Goal: Information Seeking & Learning: Check status

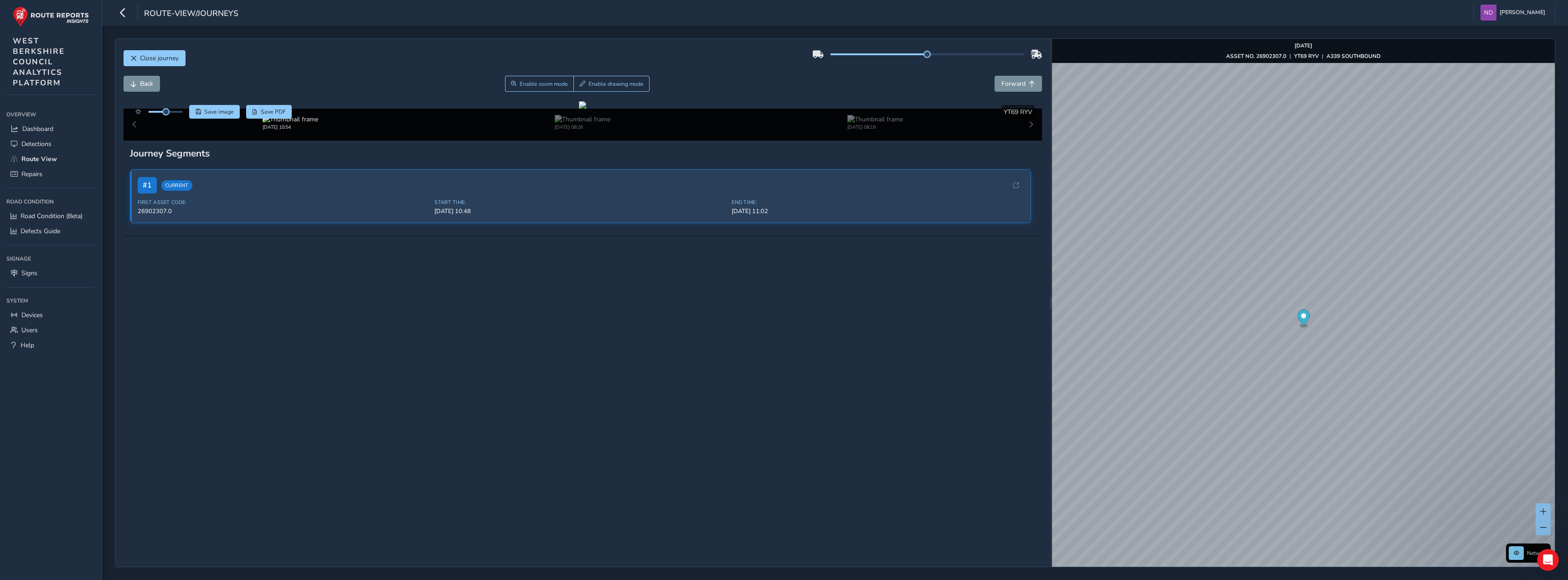
scroll to position [45, 0]
click at [1016, 79] on span "Forward" at bounding box center [1014, 83] width 25 height 9
click at [1015, 79] on span "Forward" at bounding box center [1014, 83] width 25 height 9
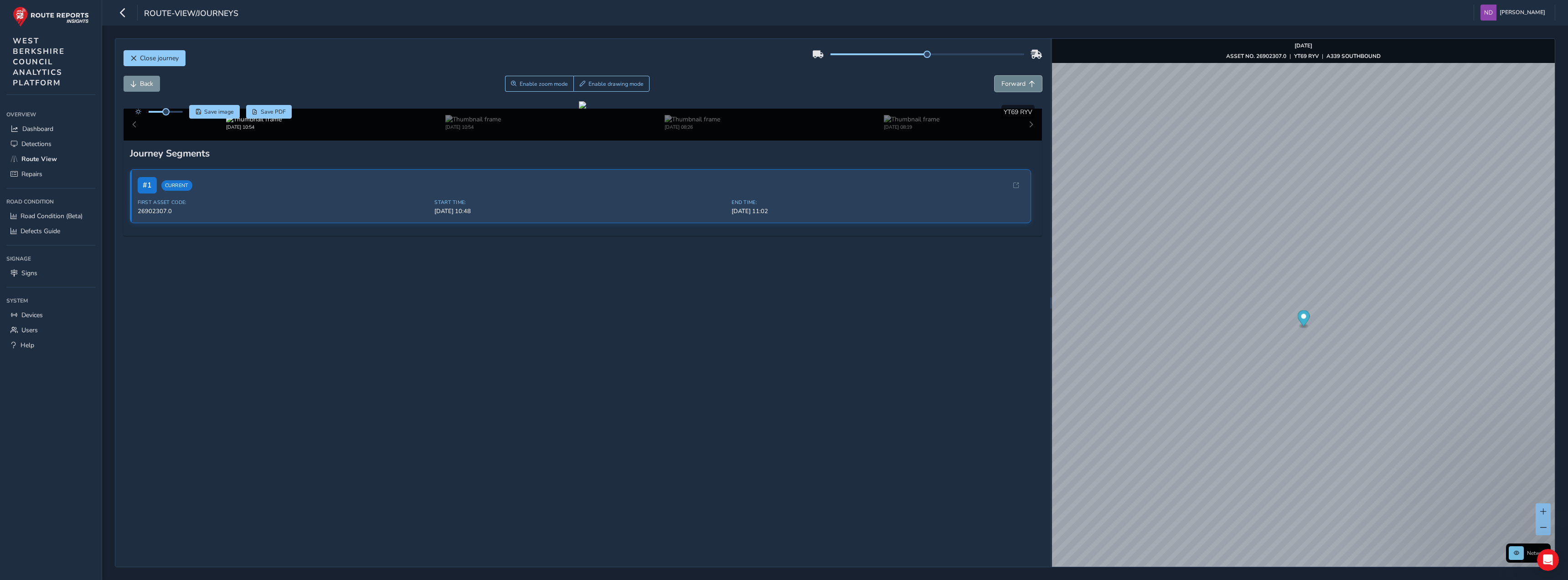
click at [1015, 79] on span "Forward" at bounding box center [1014, 83] width 25 height 9
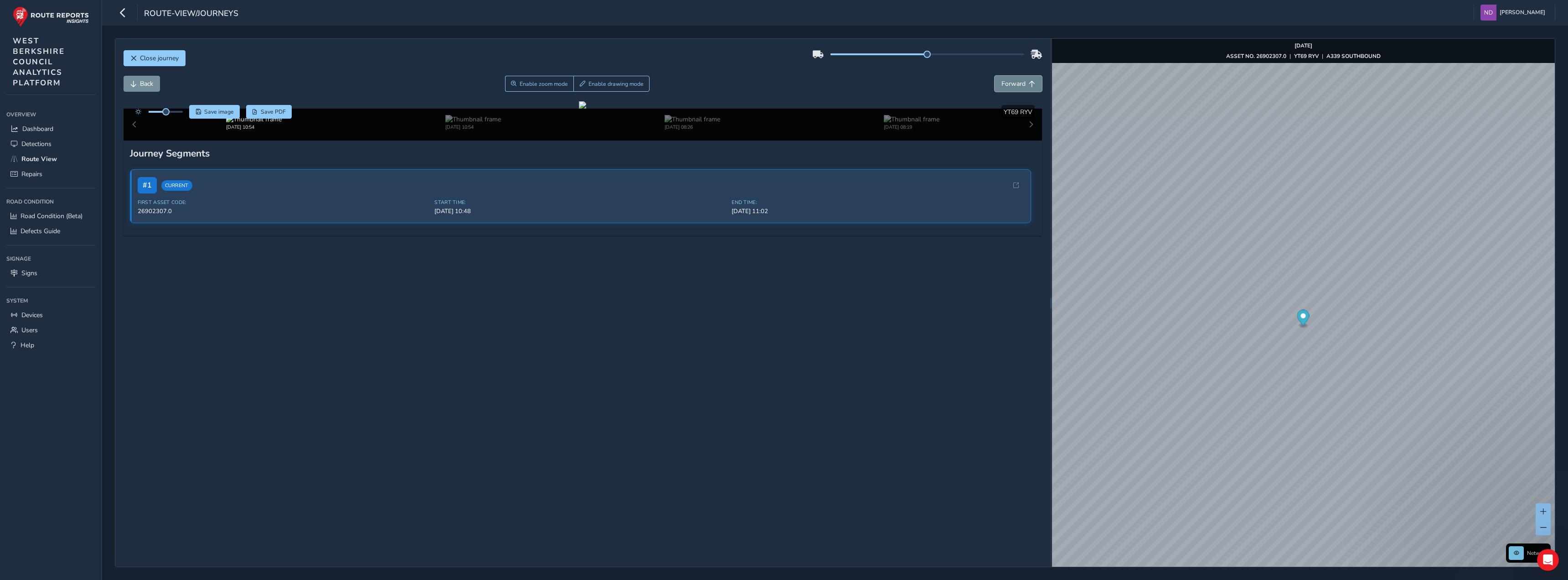
click at [1015, 79] on span "Forward" at bounding box center [1014, 83] width 25 height 9
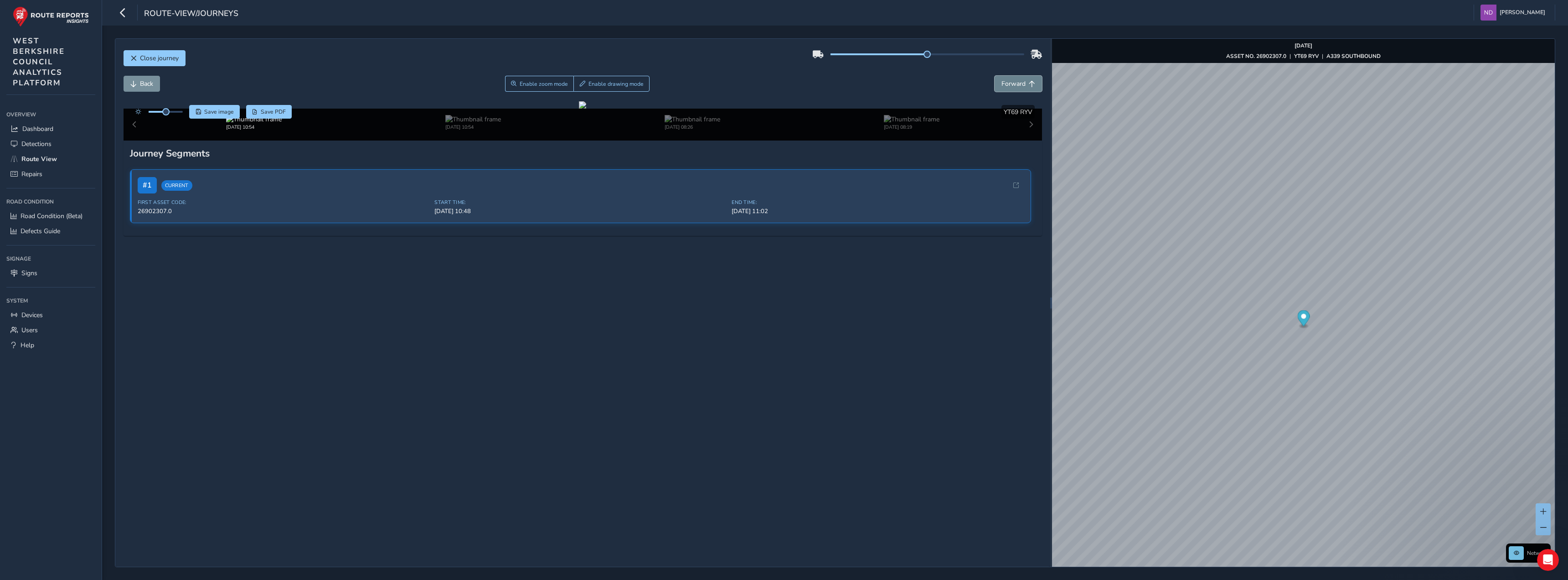
click at [1015, 79] on span "Forward" at bounding box center [1014, 83] width 25 height 9
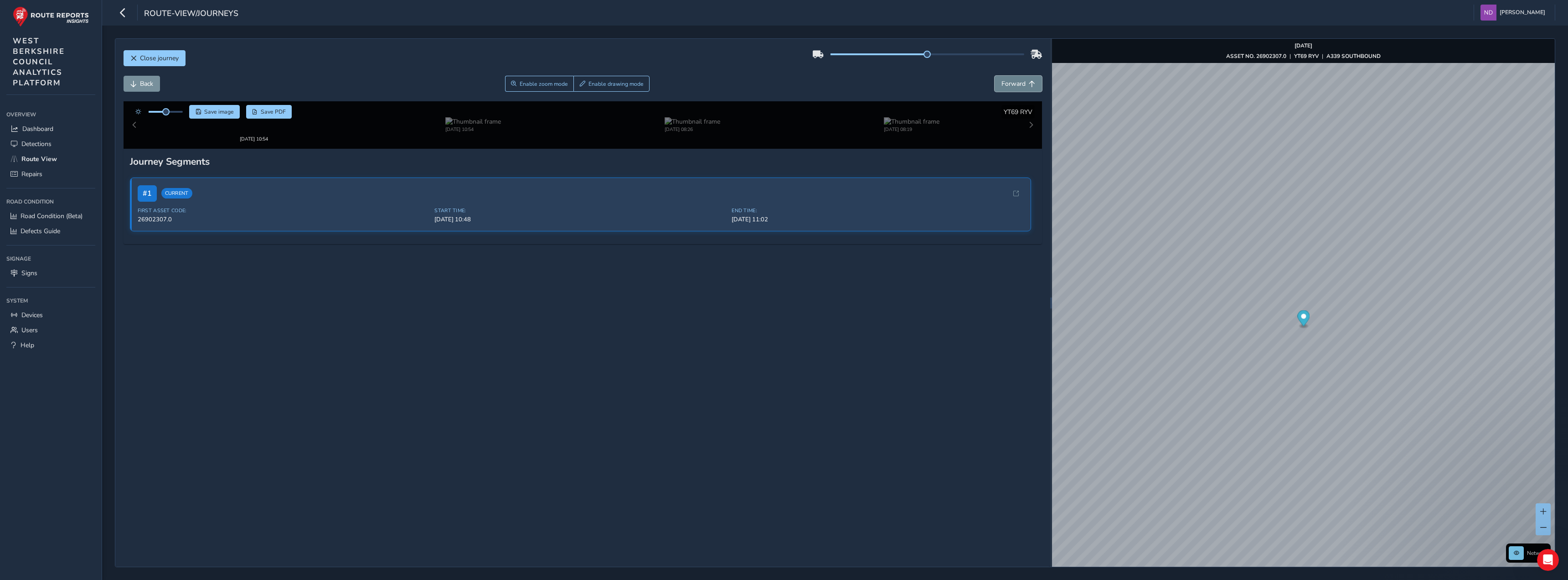
click at [1015, 79] on span "Forward" at bounding box center [1014, 83] width 25 height 9
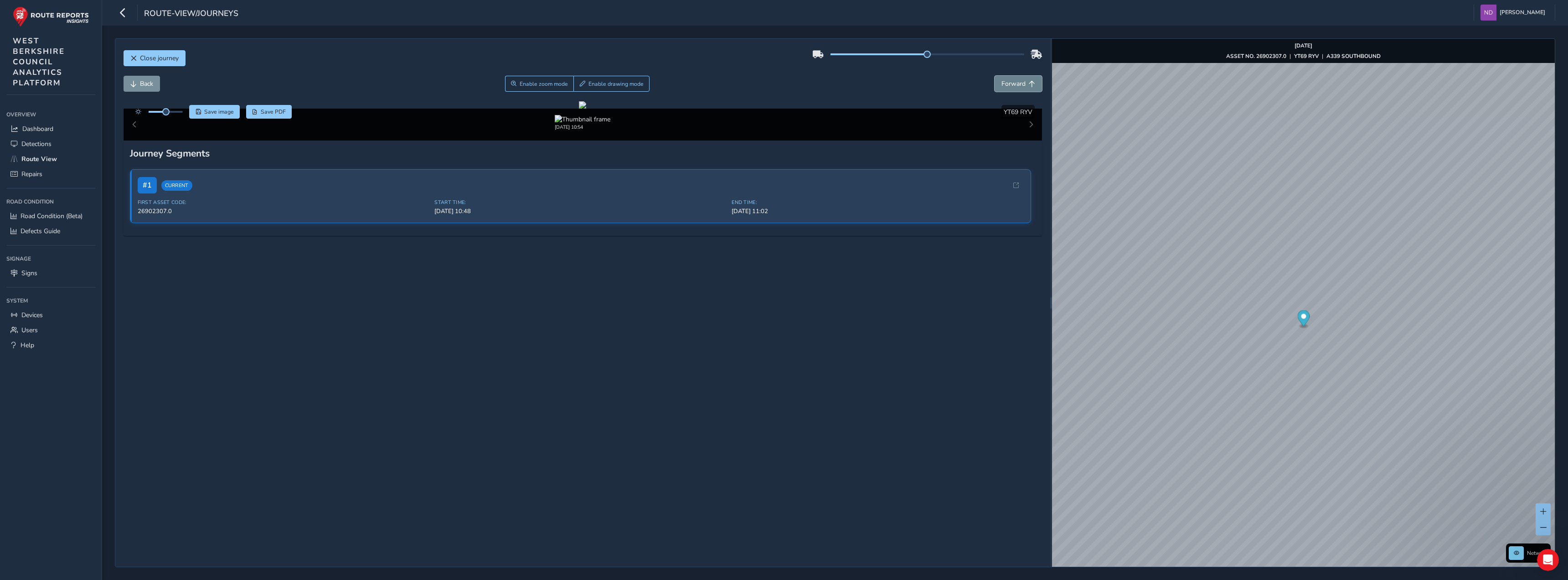
click at [1015, 79] on span "Forward" at bounding box center [1014, 83] width 25 height 9
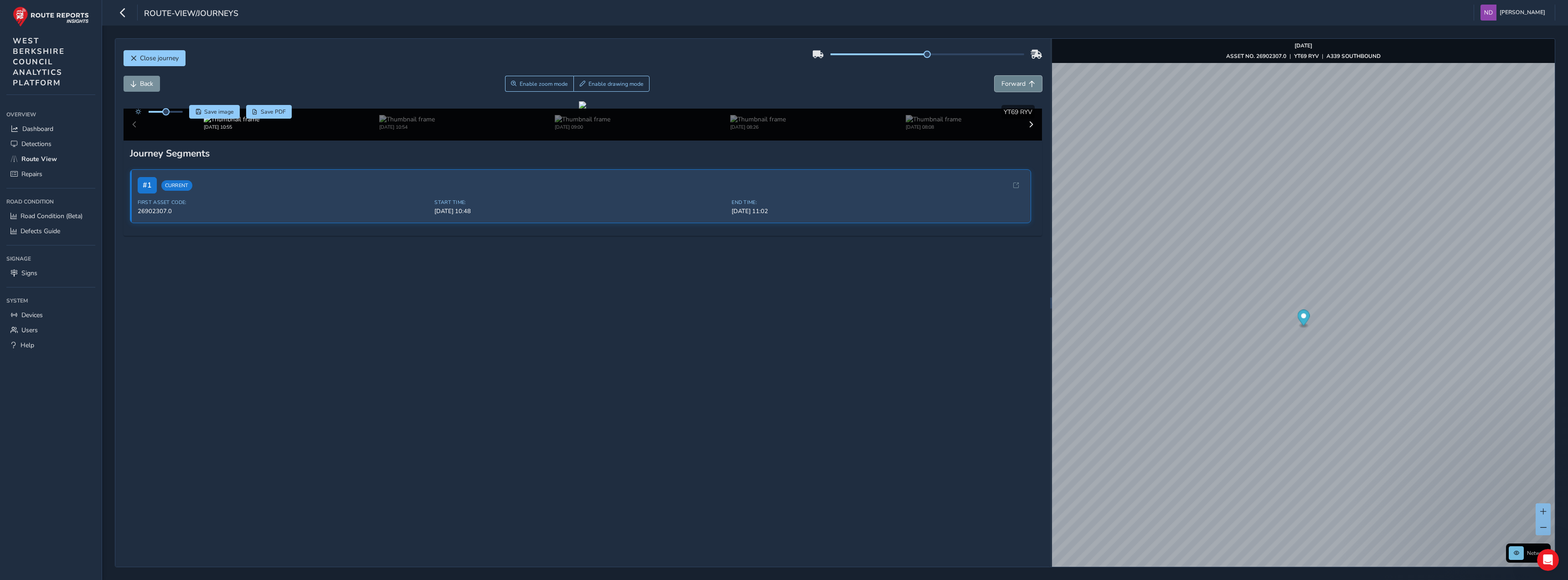
click at [1015, 79] on span "Forward" at bounding box center [1014, 83] width 25 height 9
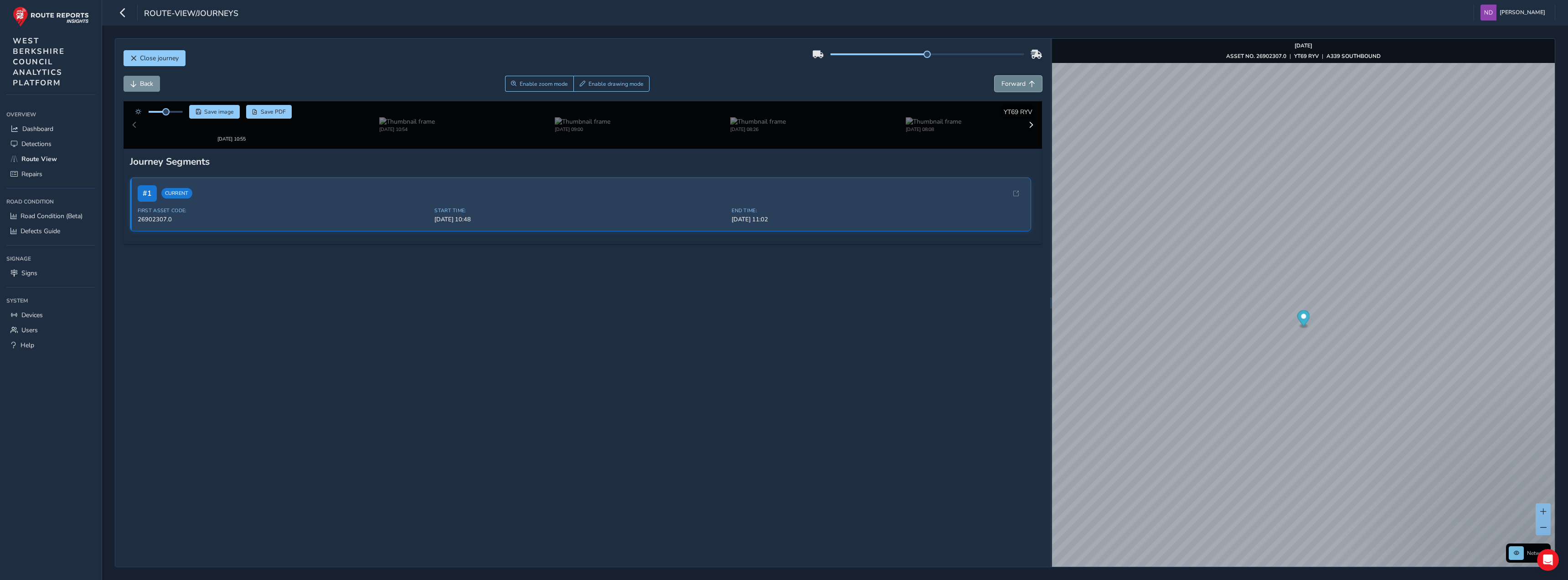
click at [1015, 79] on span "Forward" at bounding box center [1014, 83] width 25 height 9
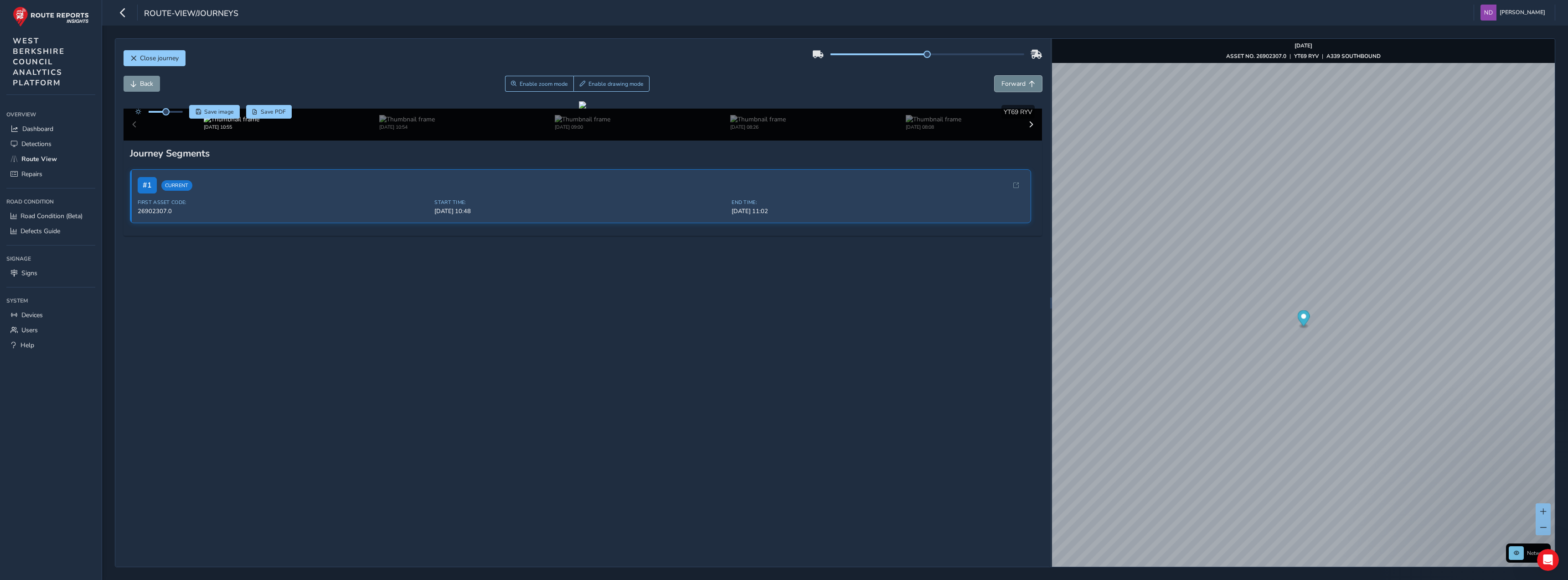
click at [1015, 79] on span "Forward" at bounding box center [1014, 83] width 25 height 9
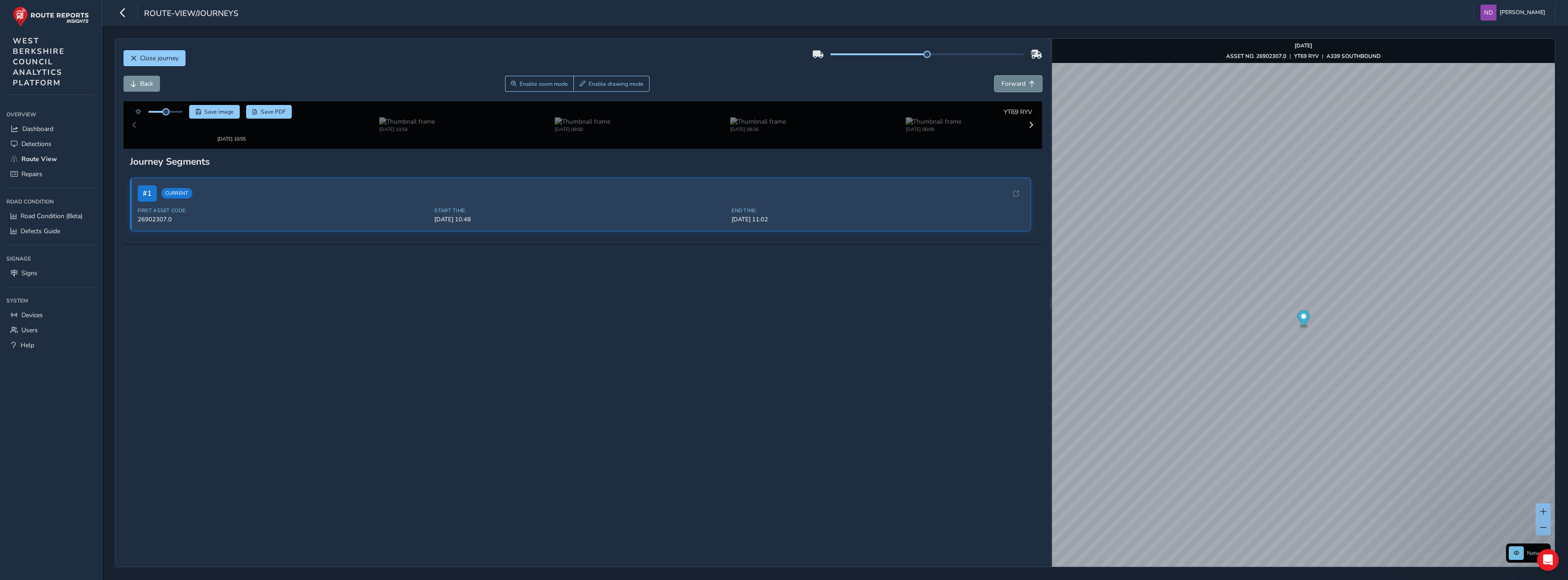
click at [1015, 79] on span "Forward" at bounding box center [1014, 83] width 25 height 9
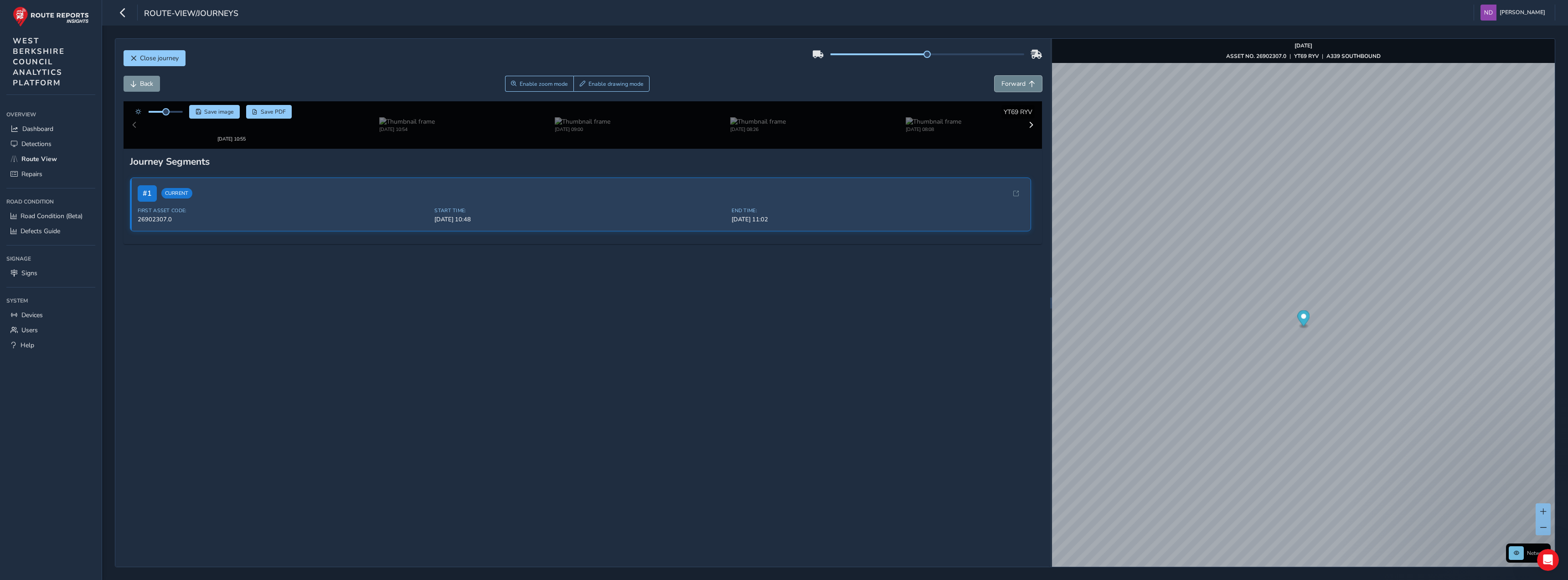
click at [1015, 79] on span "Forward" at bounding box center [1014, 83] width 25 height 9
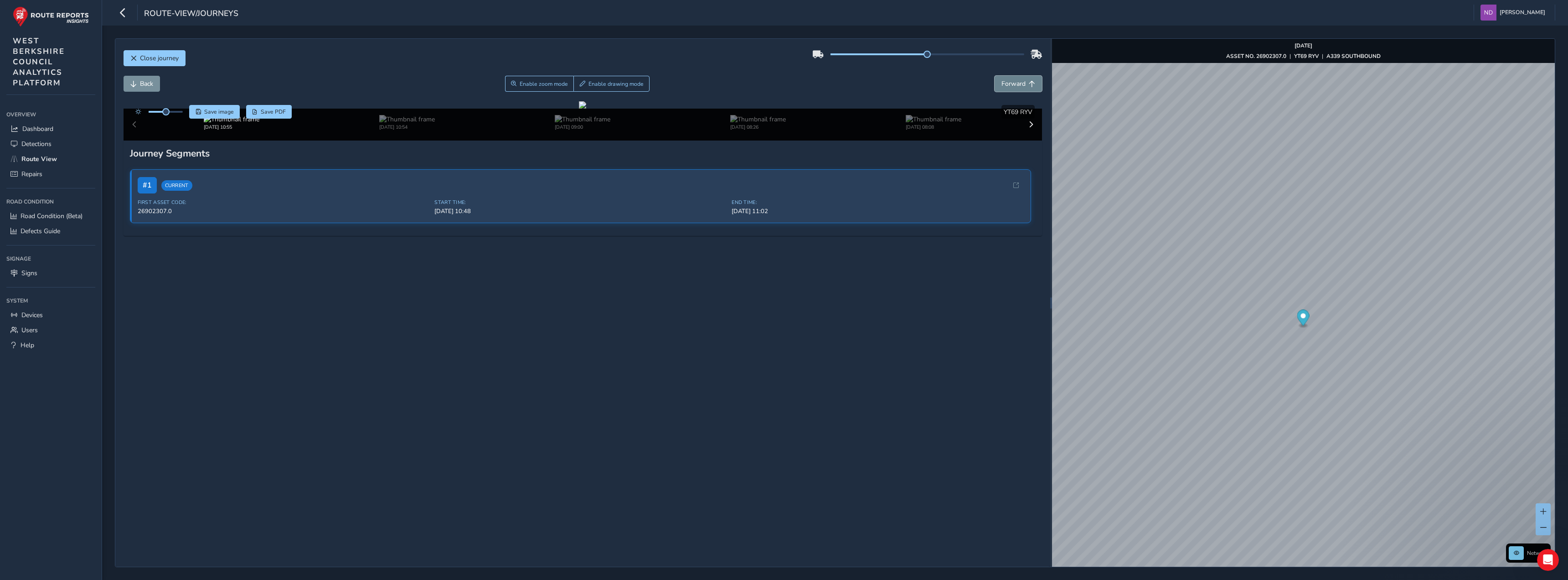
click at [1015, 79] on span "Forward" at bounding box center [1014, 83] width 25 height 9
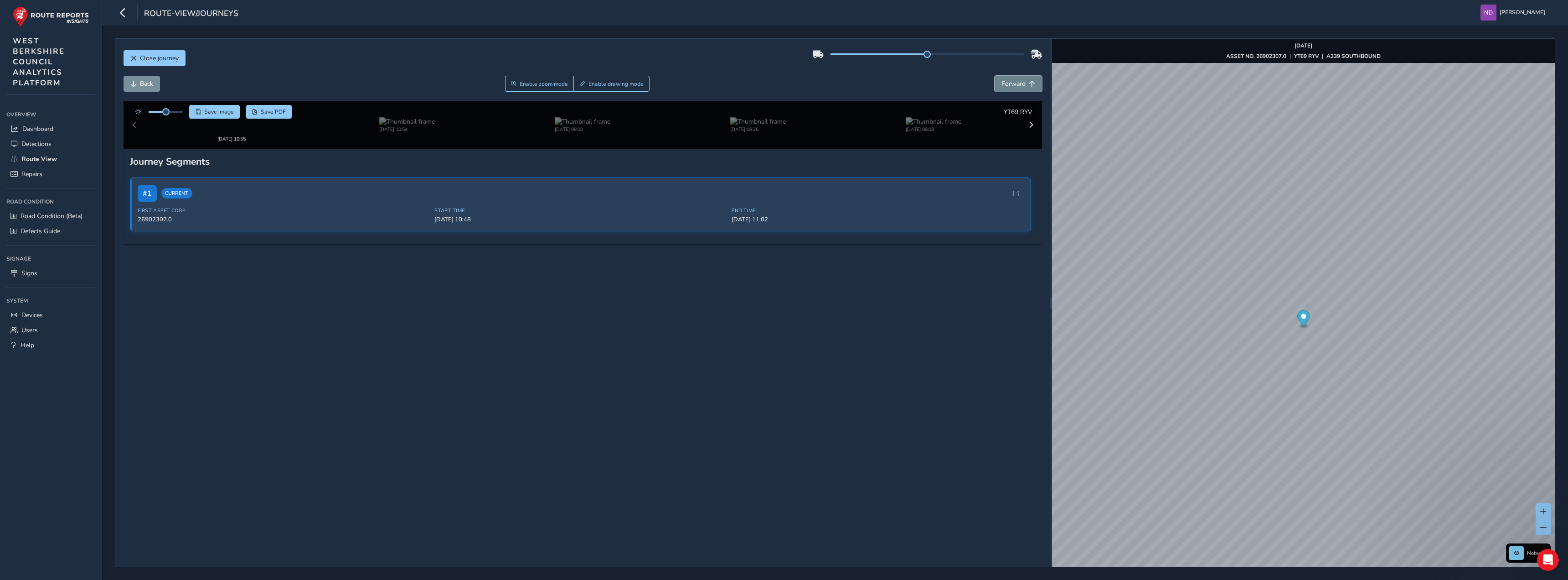
click at [1015, 79] on span "Forward" at bounding box center [1014, 83] width 25 height 9
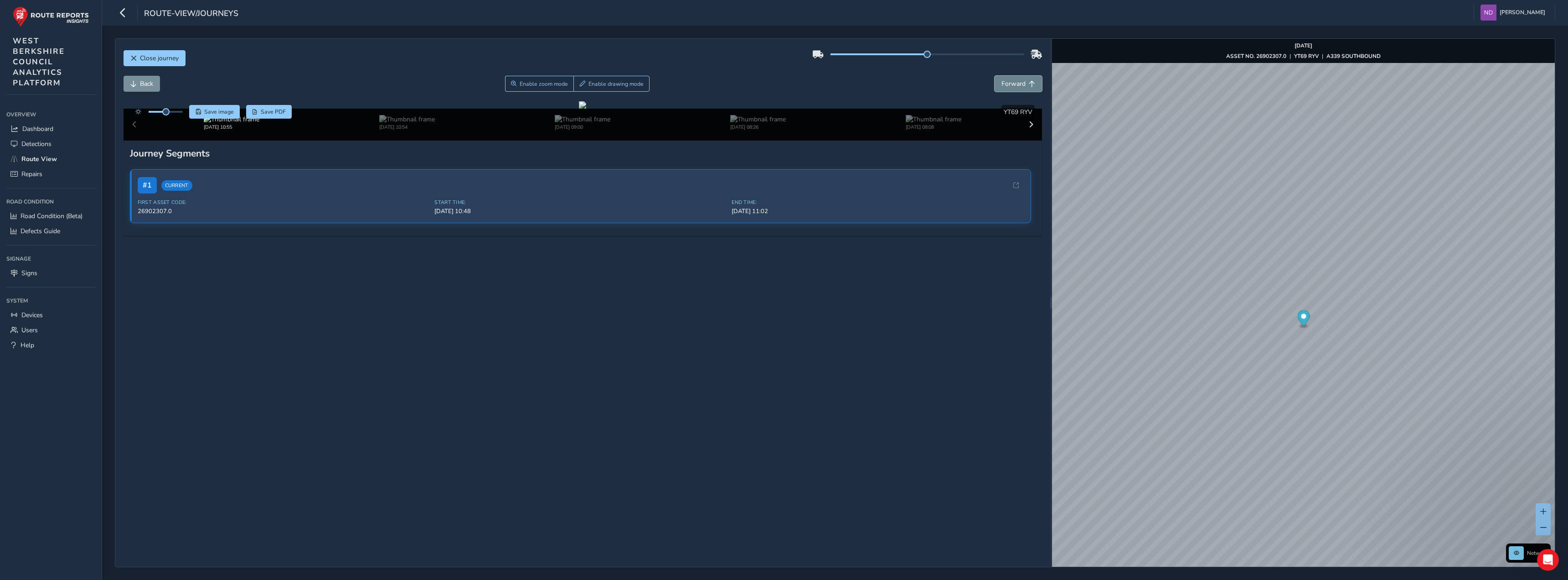
click at [1015, 79] on span "Forward" at bounding box center [1014, 83] width 25 height 9
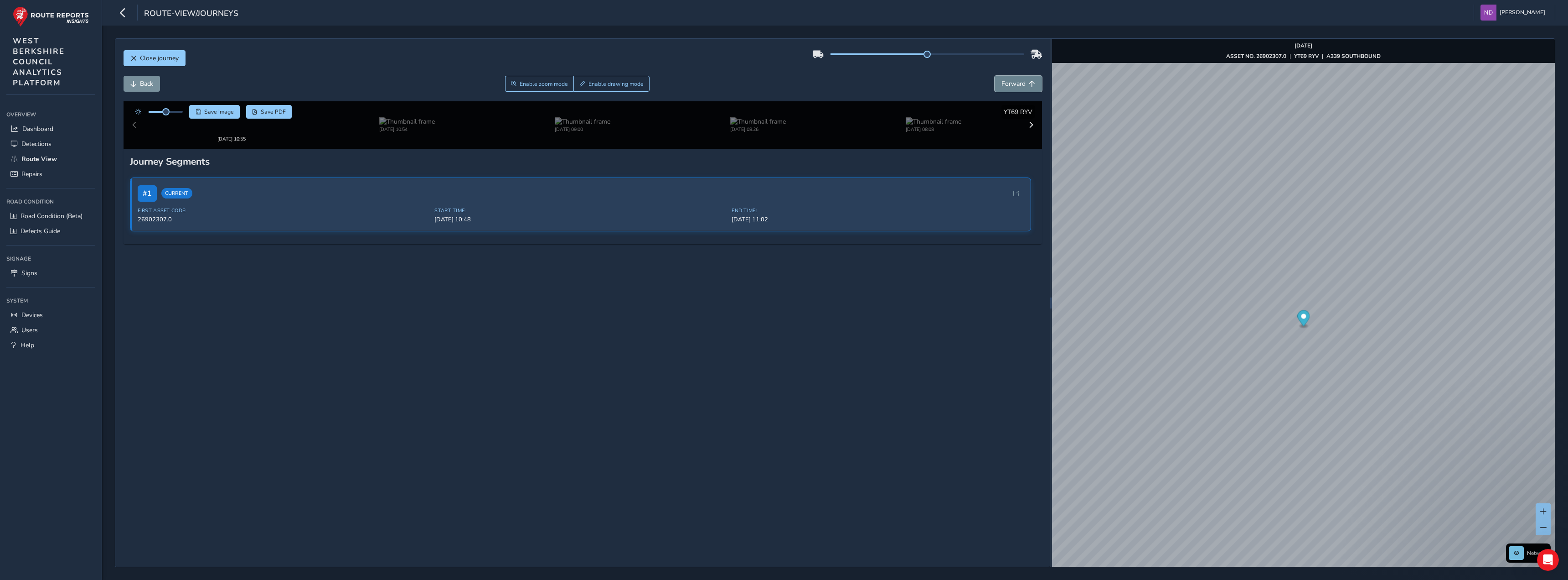
click at [1015, 79] on span "Forward" at bounding box center [1014, 83] width 25 height 9
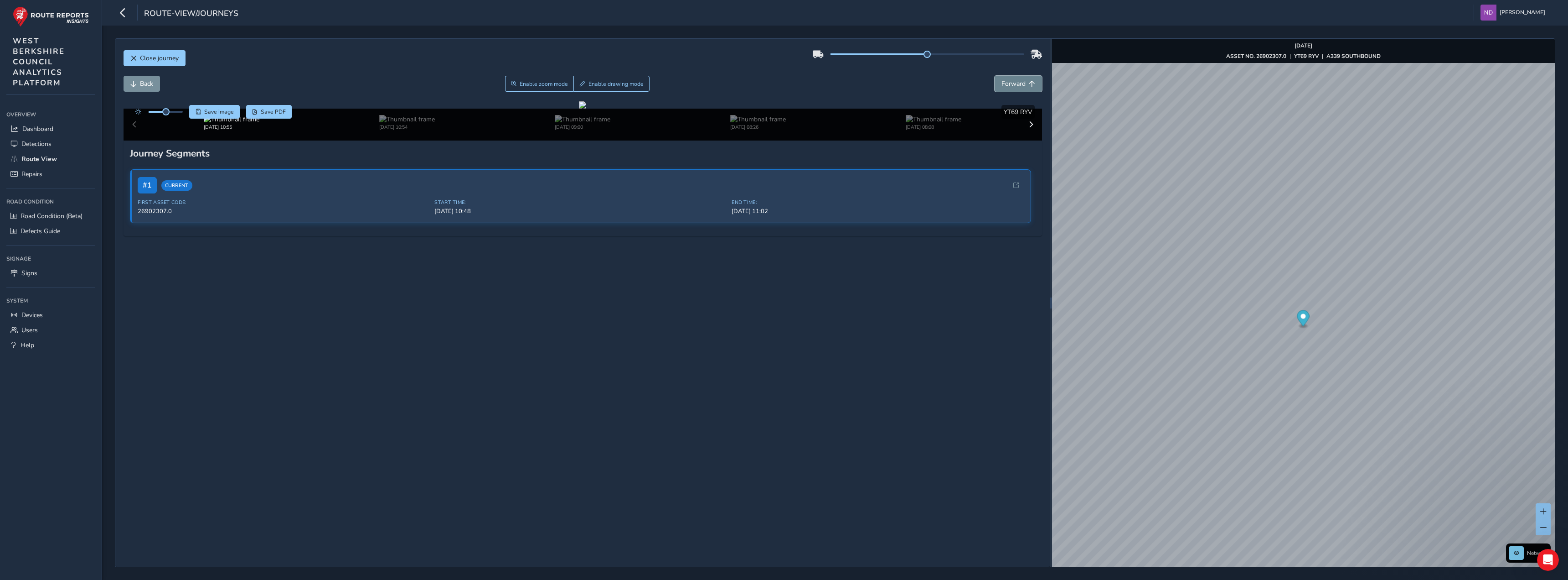
click at [1015, 79] on span "Forward" at bounding box center [1014, 83] width 25 height 9
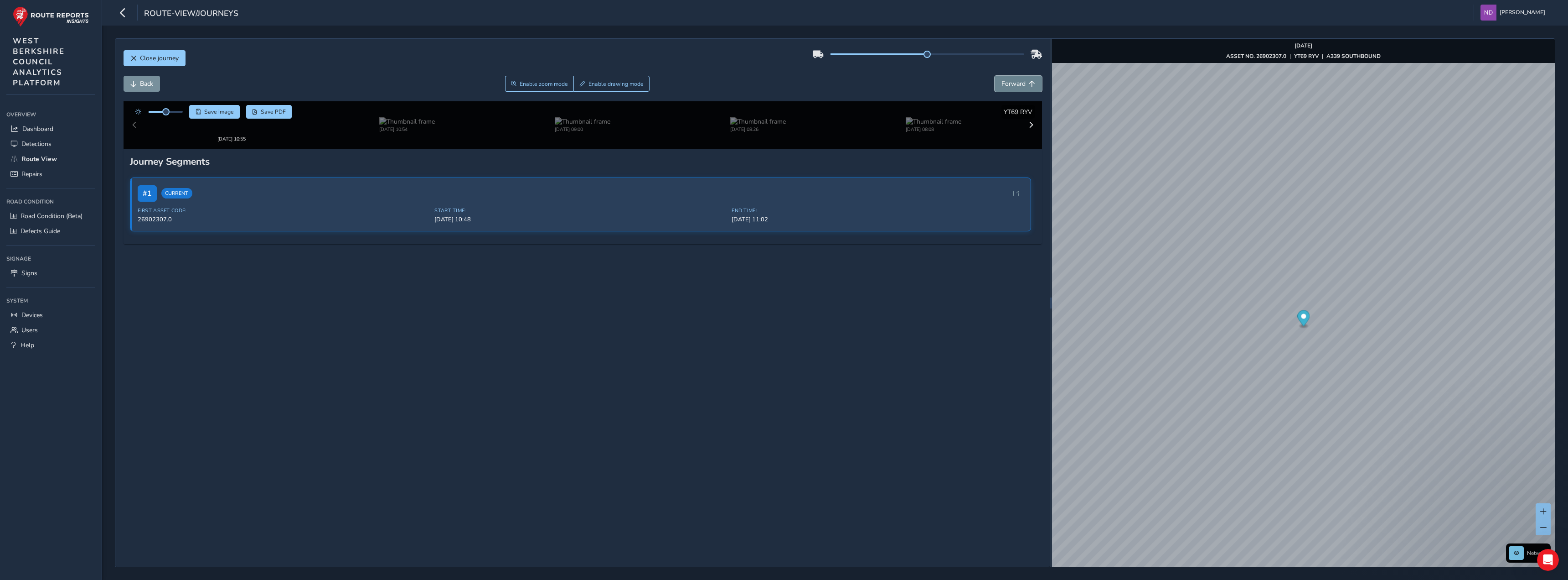
click at [1015, 79] on span "Forward" at bounding box center [1014, 83] width 25 height 9
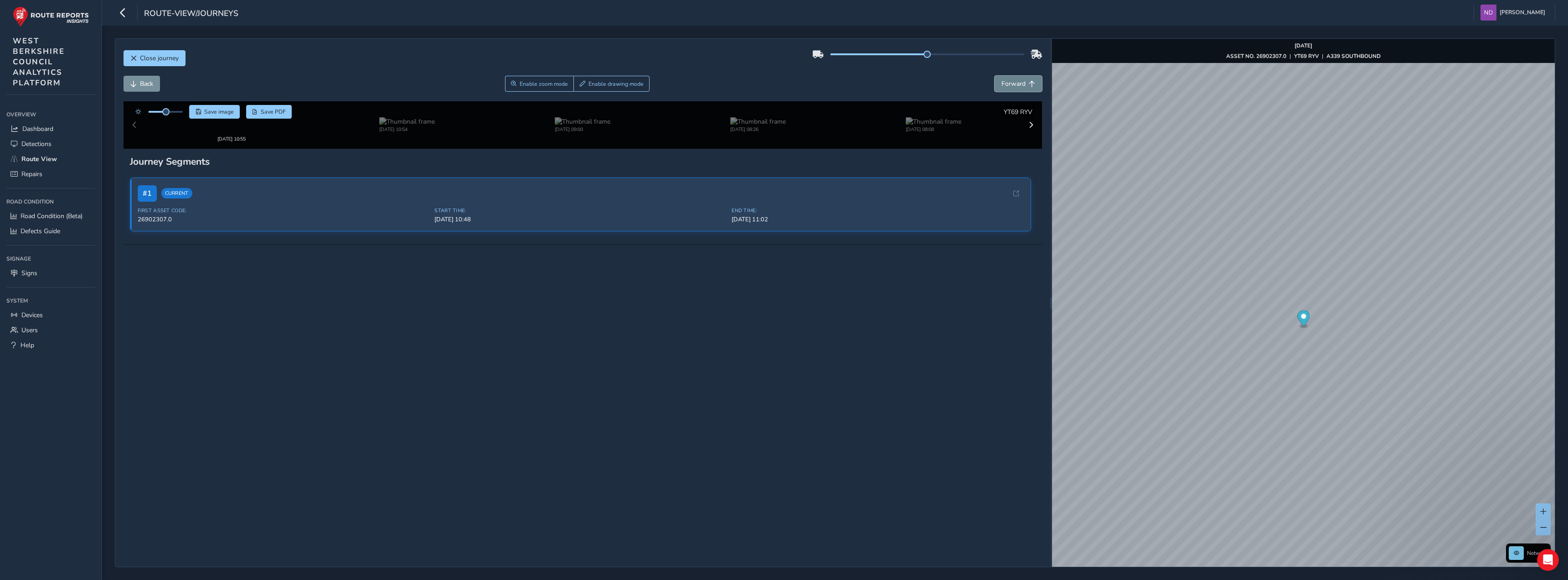
click at [1015, 79] on span "Forward" at bounding box center [1014, 83] width 25 height 9
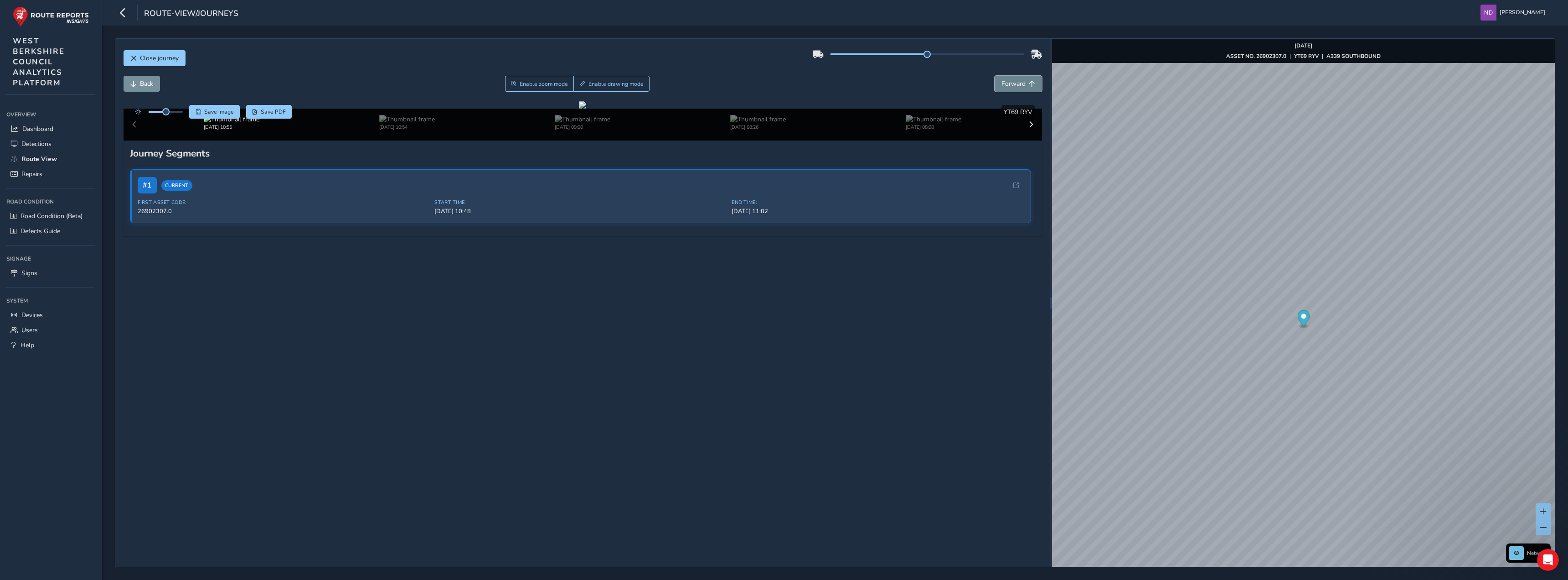
click at [1015, 79] on span "Forward" at bounding box center [1014, 83] width 25 height 9
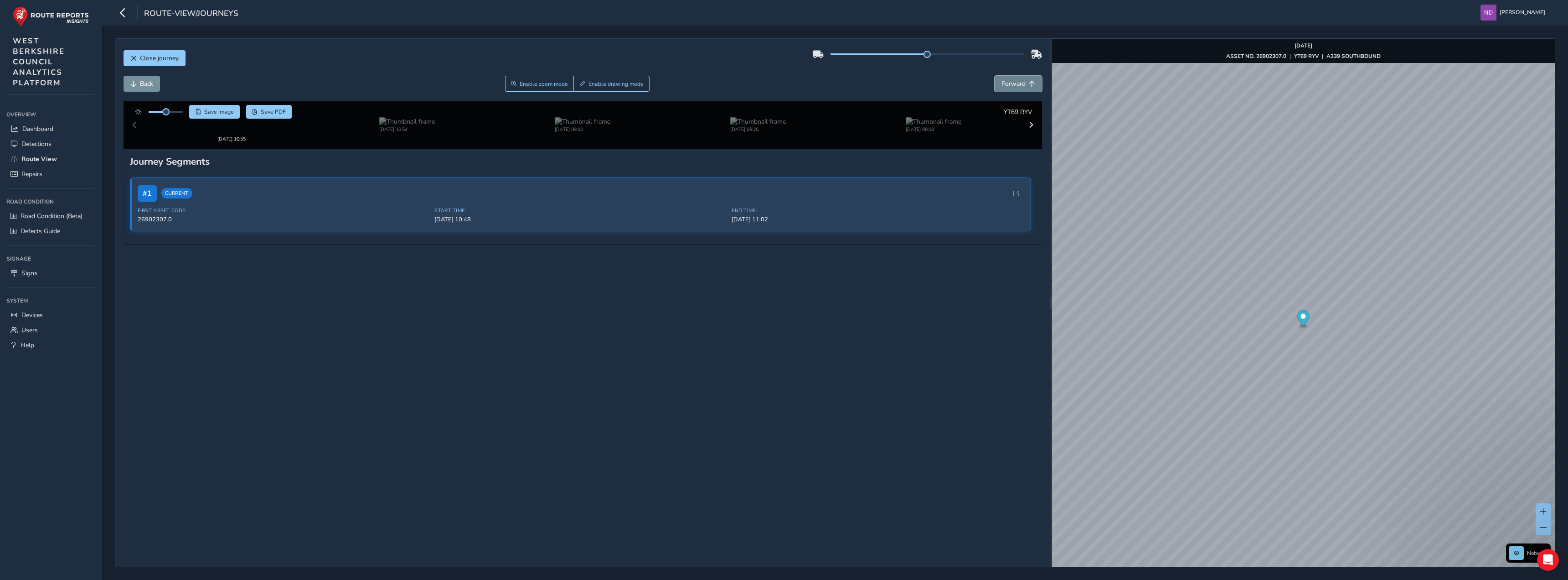
click at [1015, 79] on span "Forward" at bounding box center [1014, 83] width 25 height 9
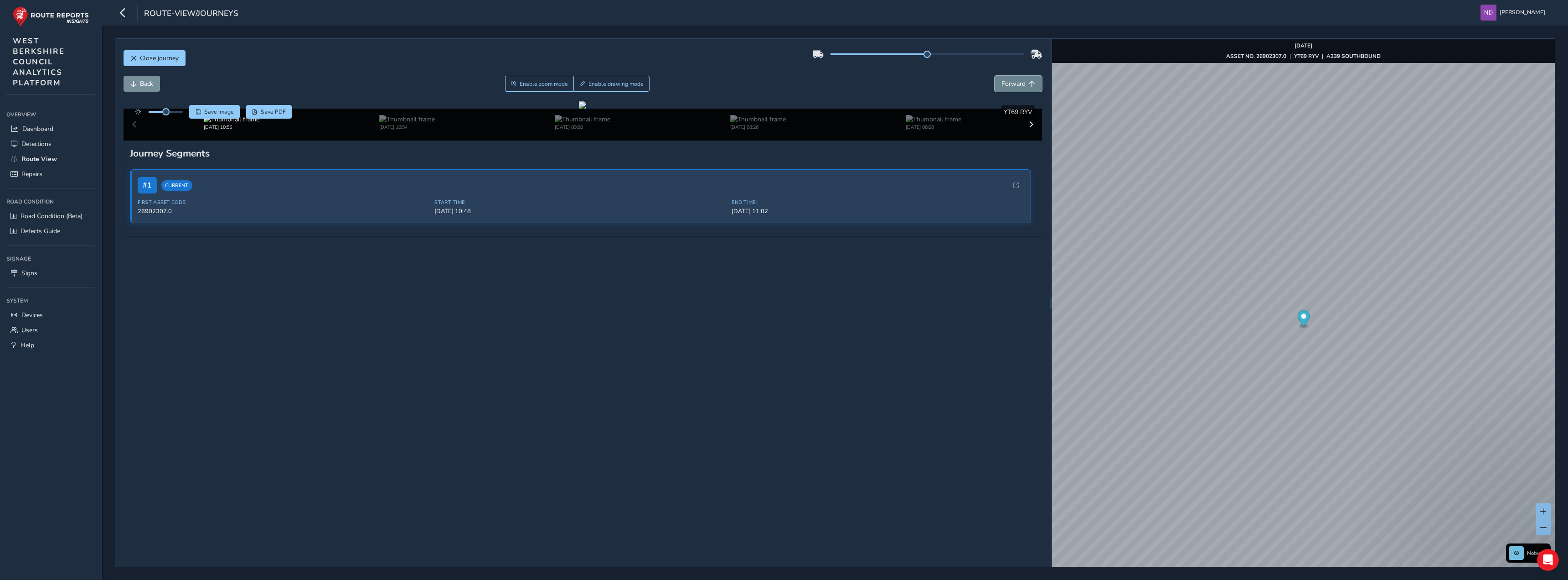
click at [1015, 79] on span "Forward" at bounding box center [1014, 83] width 25 height 9
click at [1017, 79] on span "Forward" at bounding box center [1014, 83] width 25 height 9
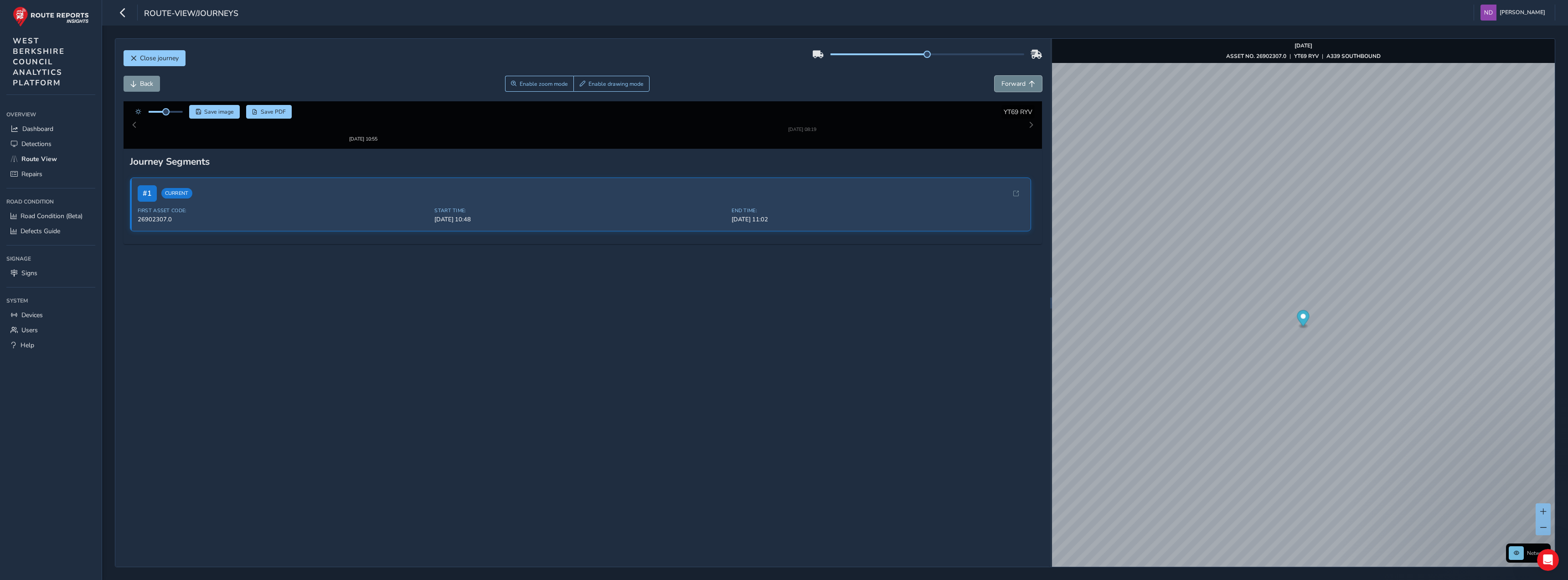
click at [1017, 79] on span "Forward" at bounding box center [1014, 83] width 25 height 9
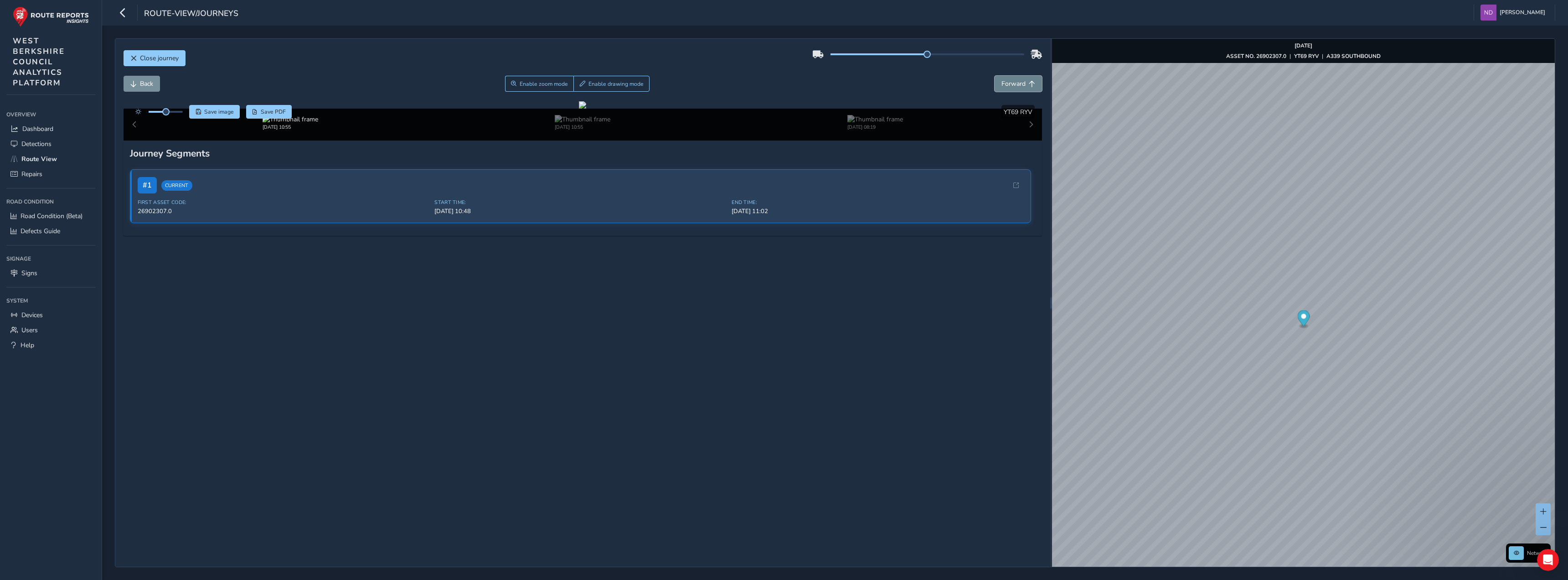
click at [1017, 79] on span "Forward" at bounding box center [1014, 83] width 25 height 9
click at [1018, 79] on span "Forward" at bounding box center [1014, 83] width 25 height 9
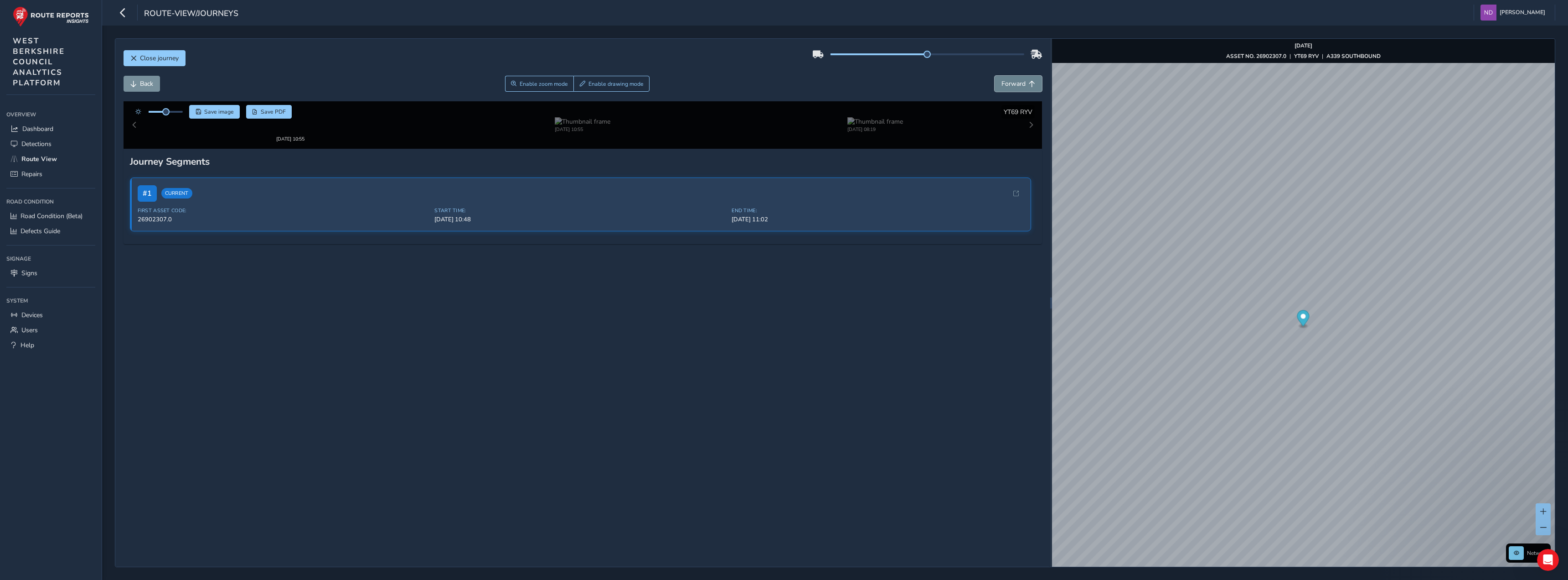
click at [1018, 79] on span "Forward" at bounding box center [1014, 83] width 25 height 9
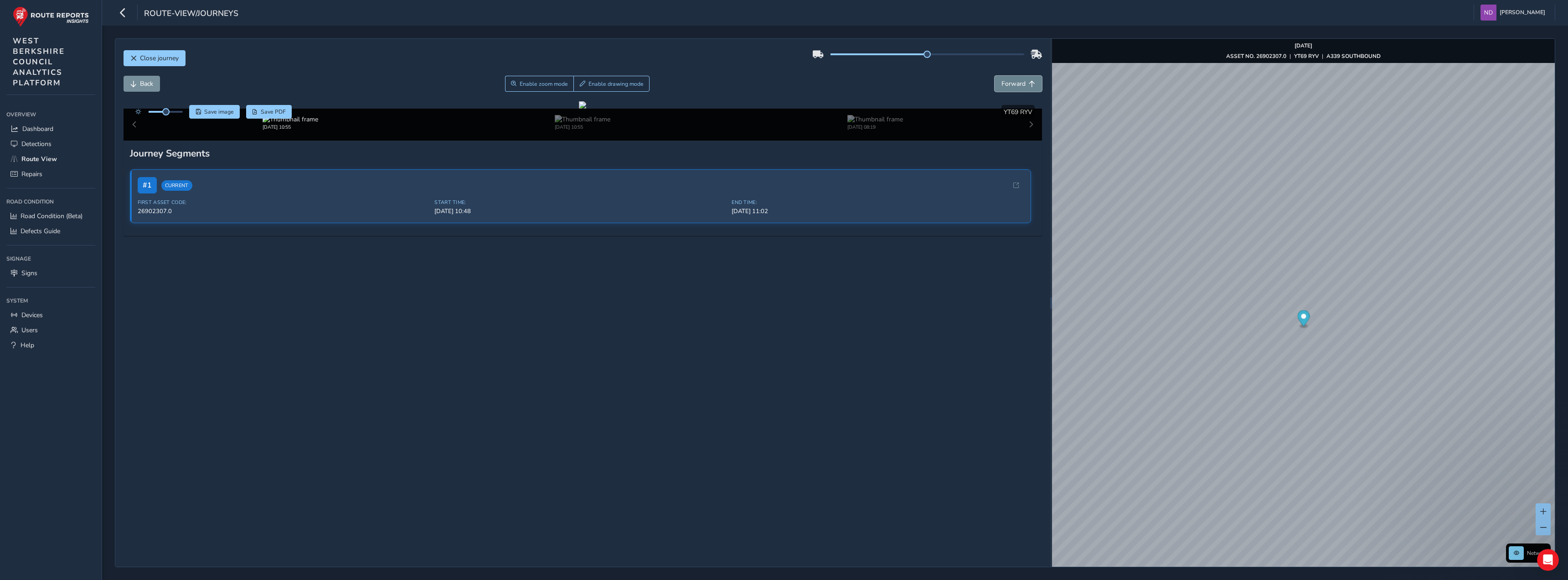
click at [1018, 79] on span "Forward" at bounding box center [1014, 83] width 25 height 9
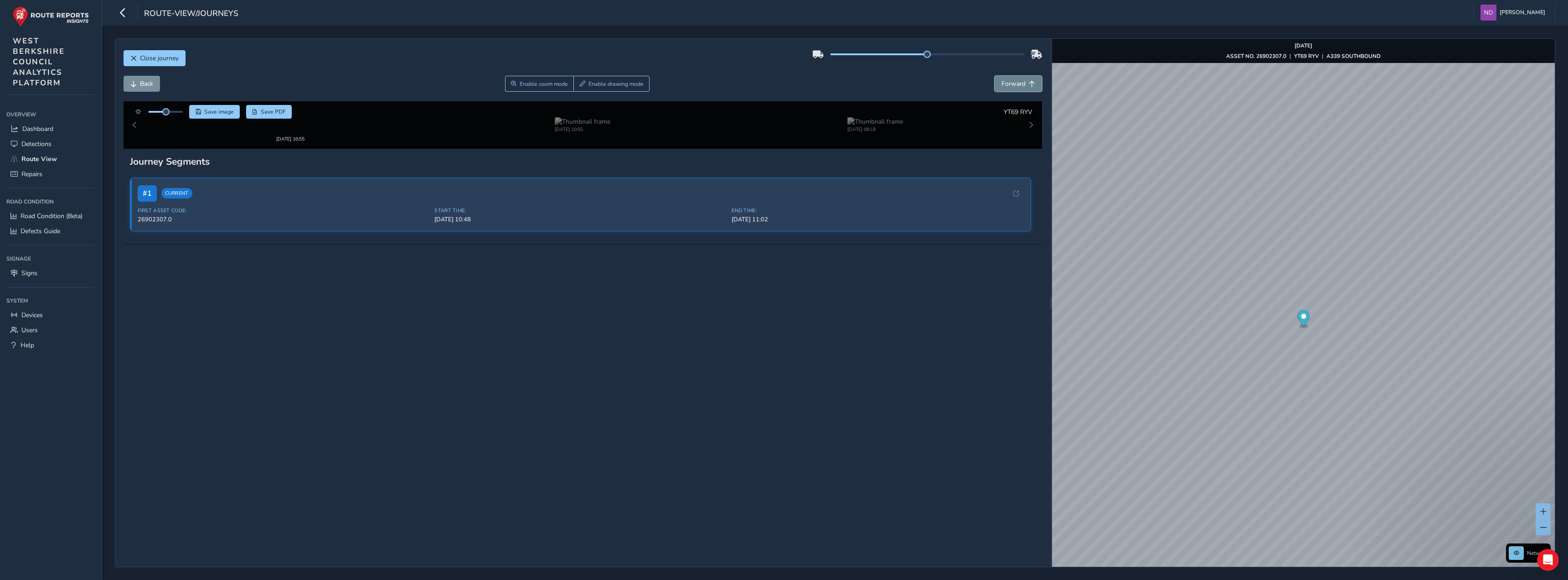
click at [1018, 79] on span "Forward" at bounding box center [1014, 83] width 25 height 9
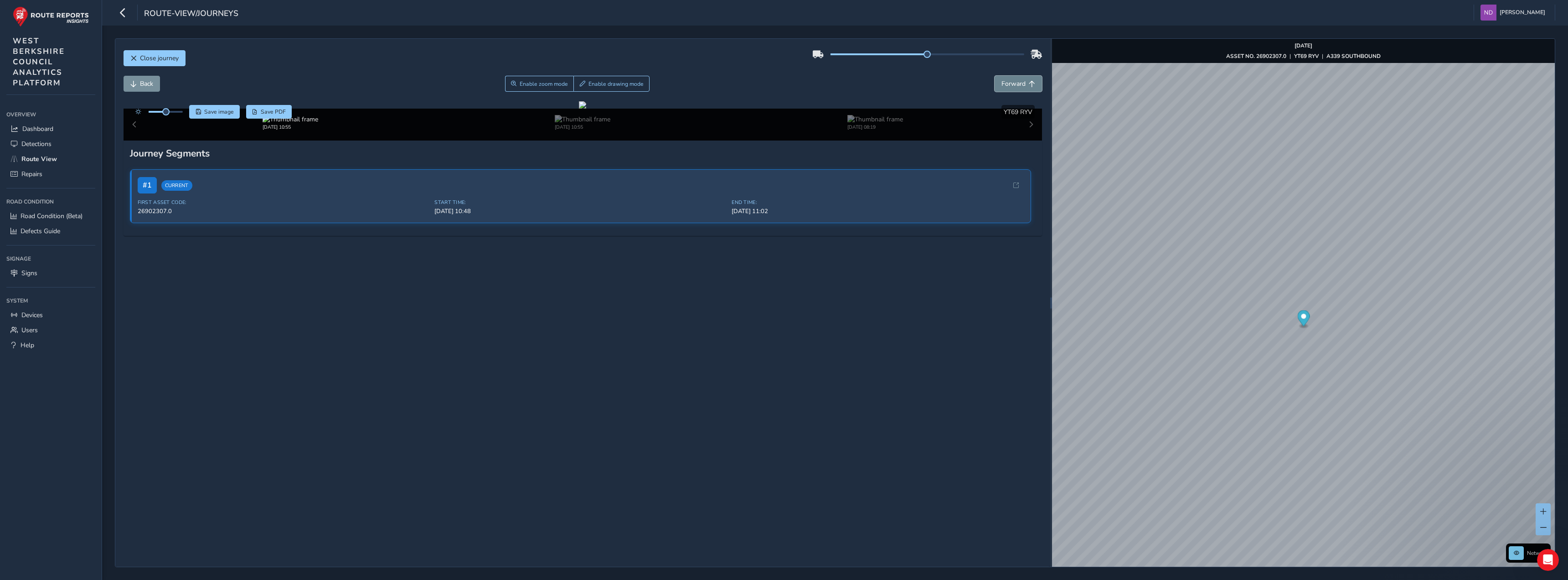
click at [1018, 79] on span "Forward" at bounding box center [1014, 83] width 25 height 9
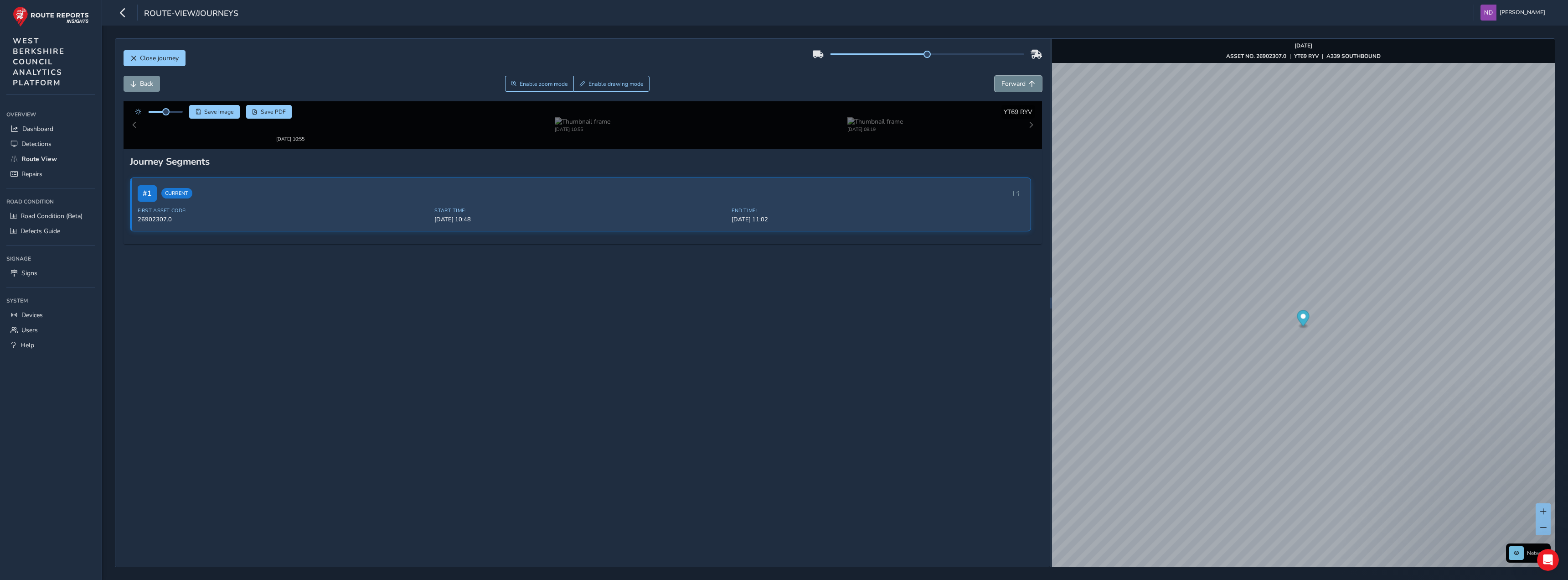
click at [1018, 79] on span "Forward" at bounding box center [1014, 83] width 25 height 9
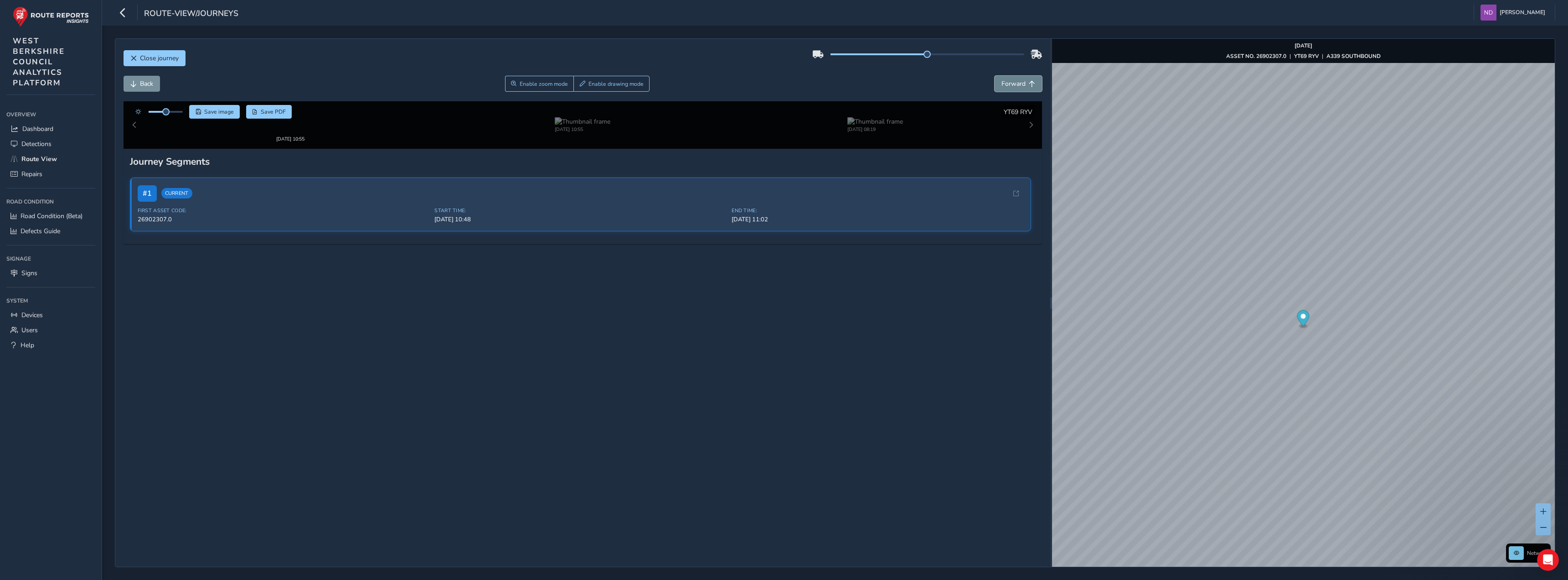
click at [1018, 79] on span "Forward" at bounding box center [1014, 83] width 25 height 9
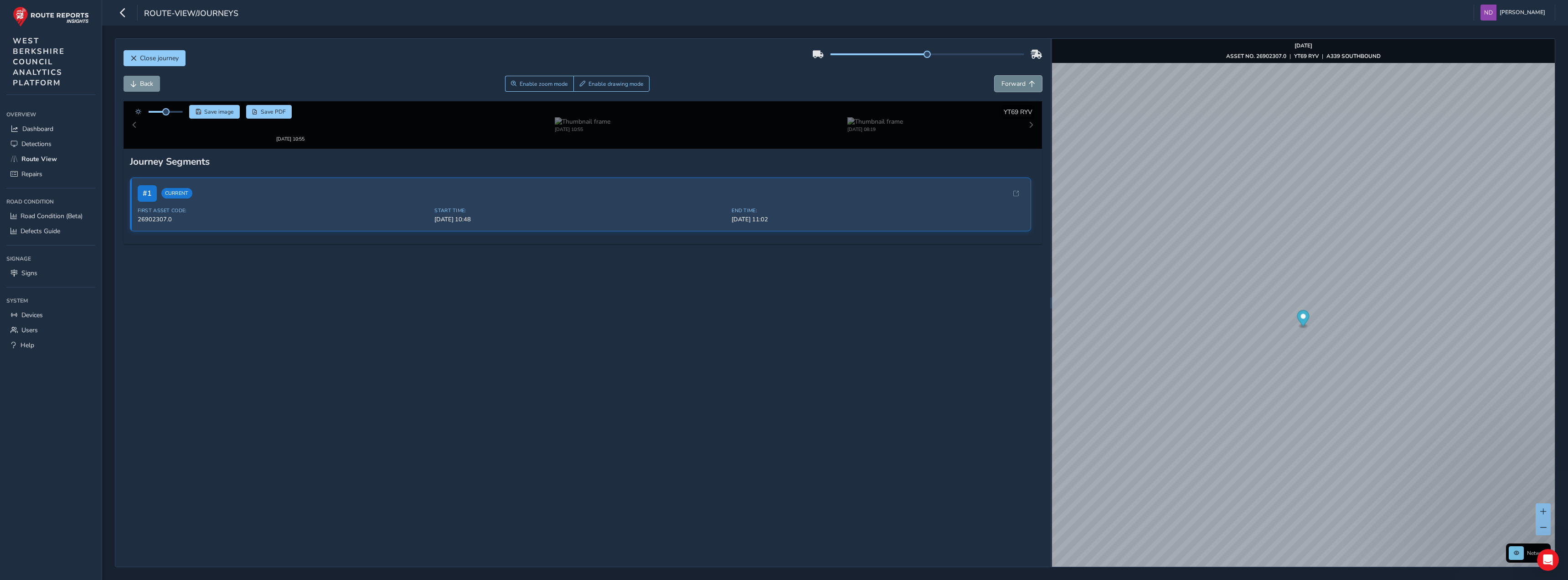
click at [1018, 79] on span "Forward" at bounding box center [1014, 83] width 25 height 9
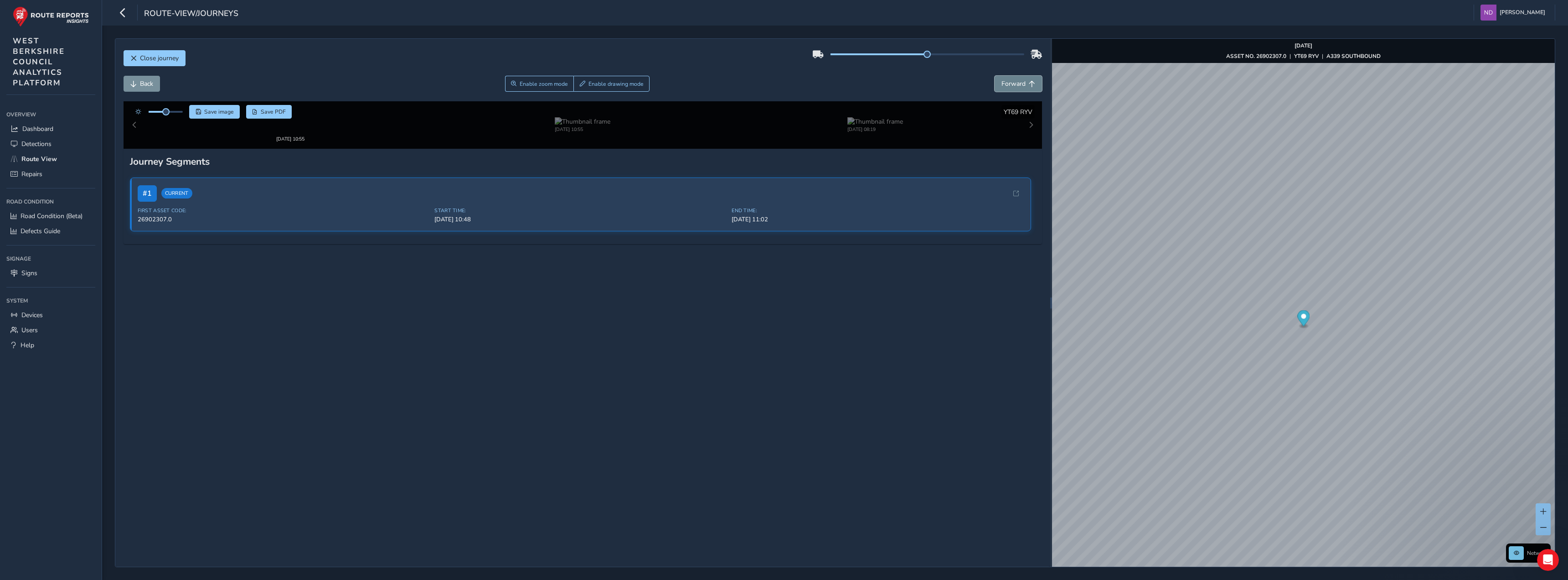
click at [1018, 79] on span "Forward" at bounding box center [1014, 83] width 25 height 9
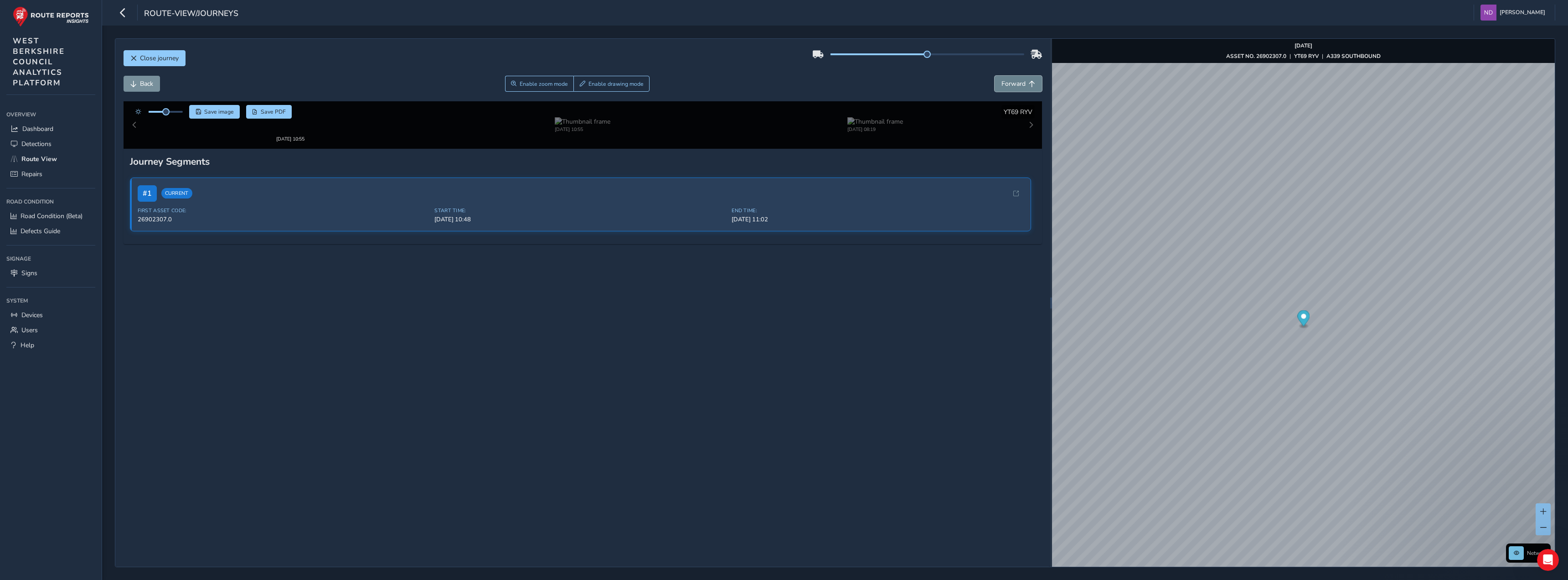
click at [1018, 79] on span "Forward" at bounding box center [1014, 83] width 25 height 9
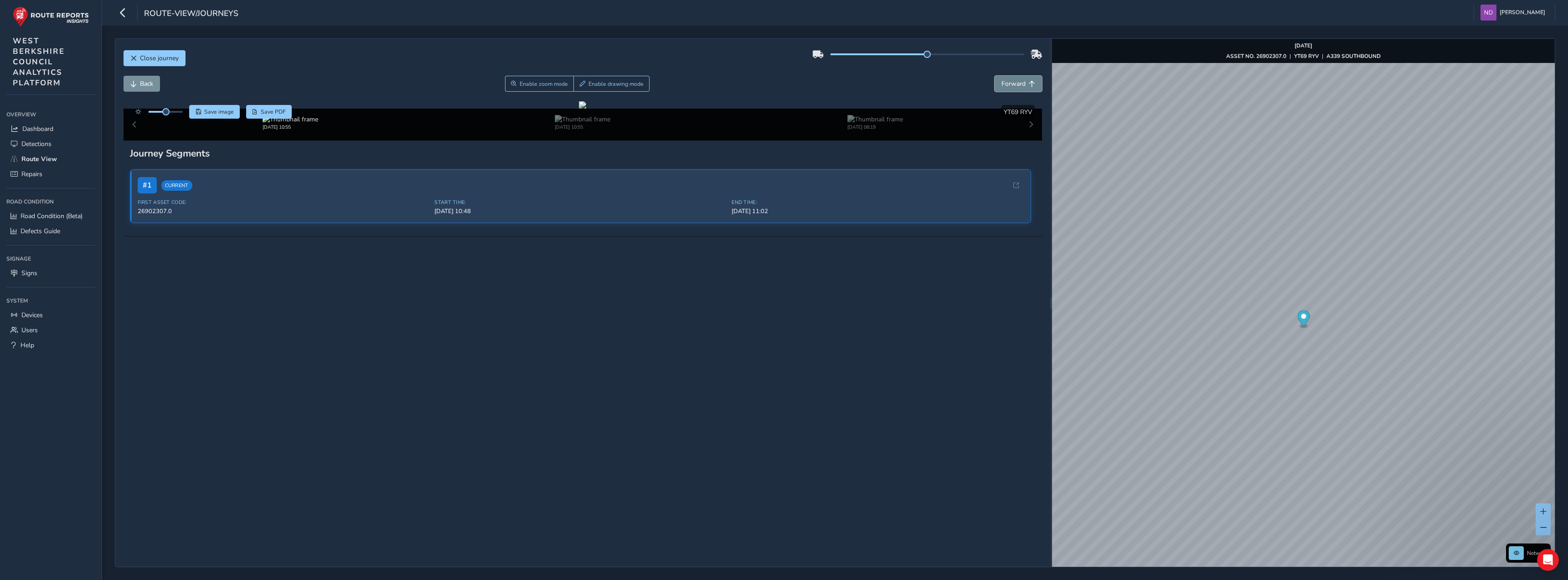
click at [1018, 79] on span "Forward" at bounding box center [1014, 83] width 25 height 9
click at [125, 9] on icon "button" at bounding box center [123, 12] width 9 height 16
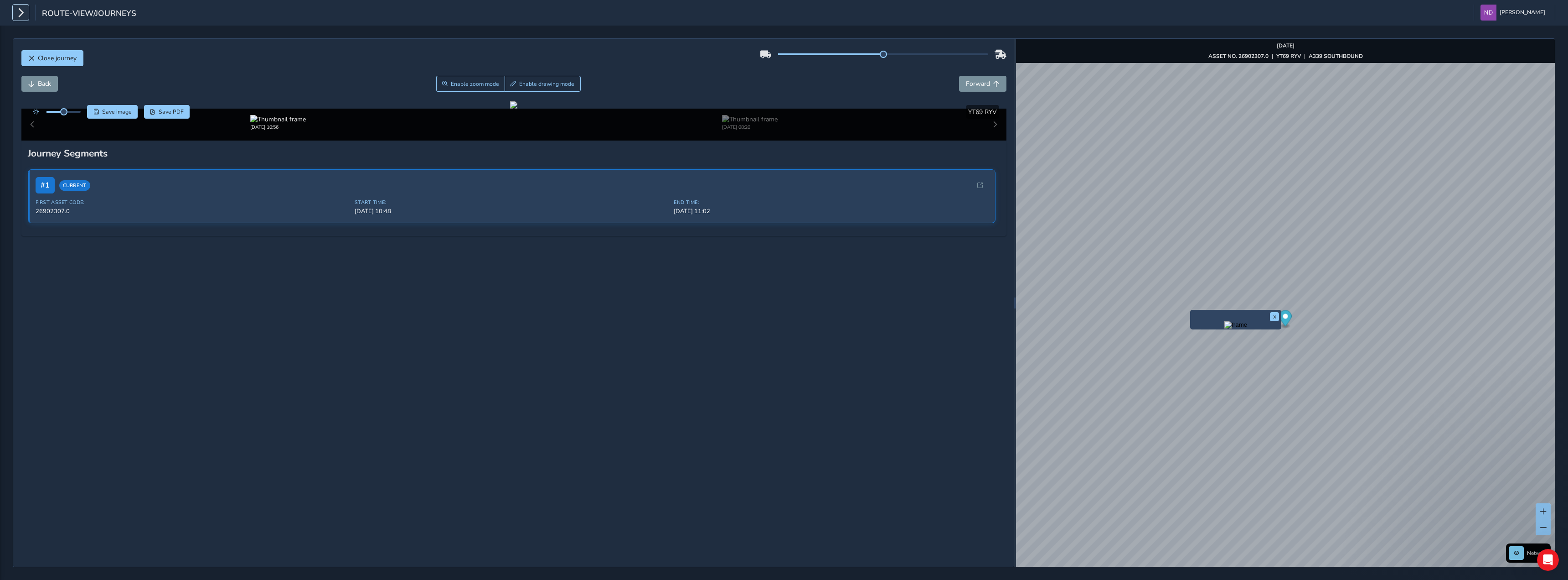
click at [19, 14] on icon "button" at bounding box center [21, 12] width 9 height 16
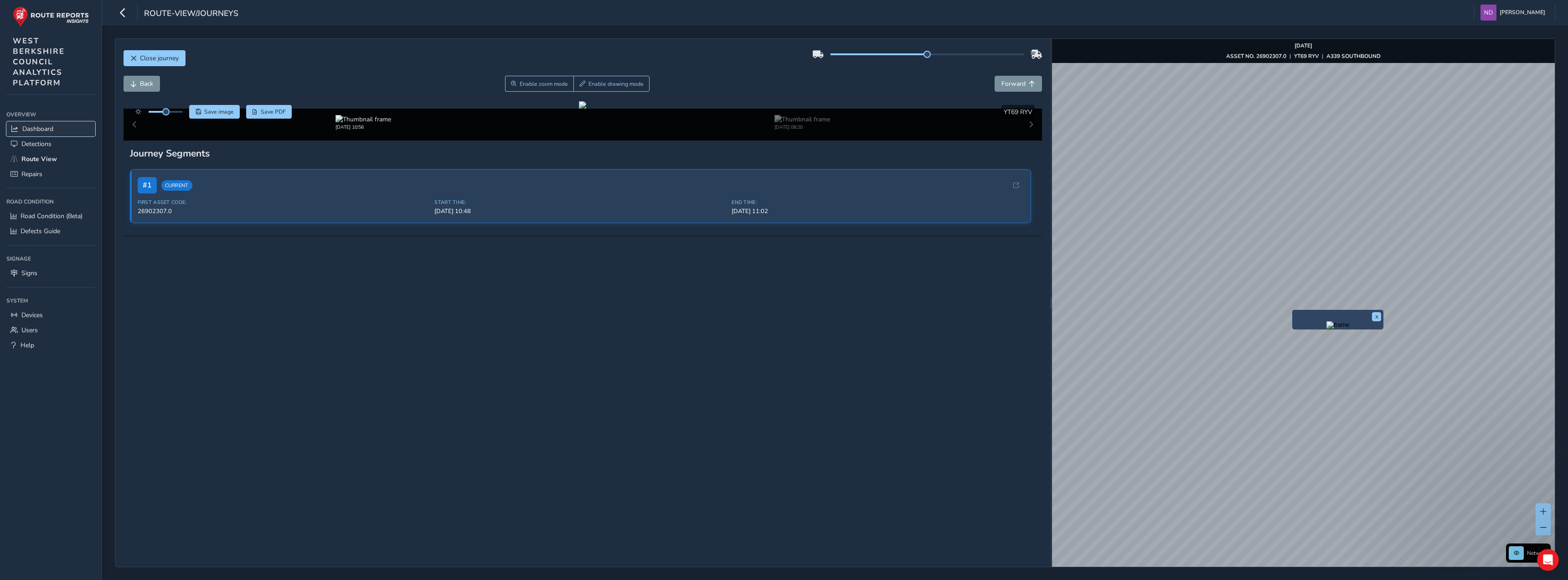
click at [29, 127] on span "Dashboard" at bounding box center [38, 129] width 31 height 9
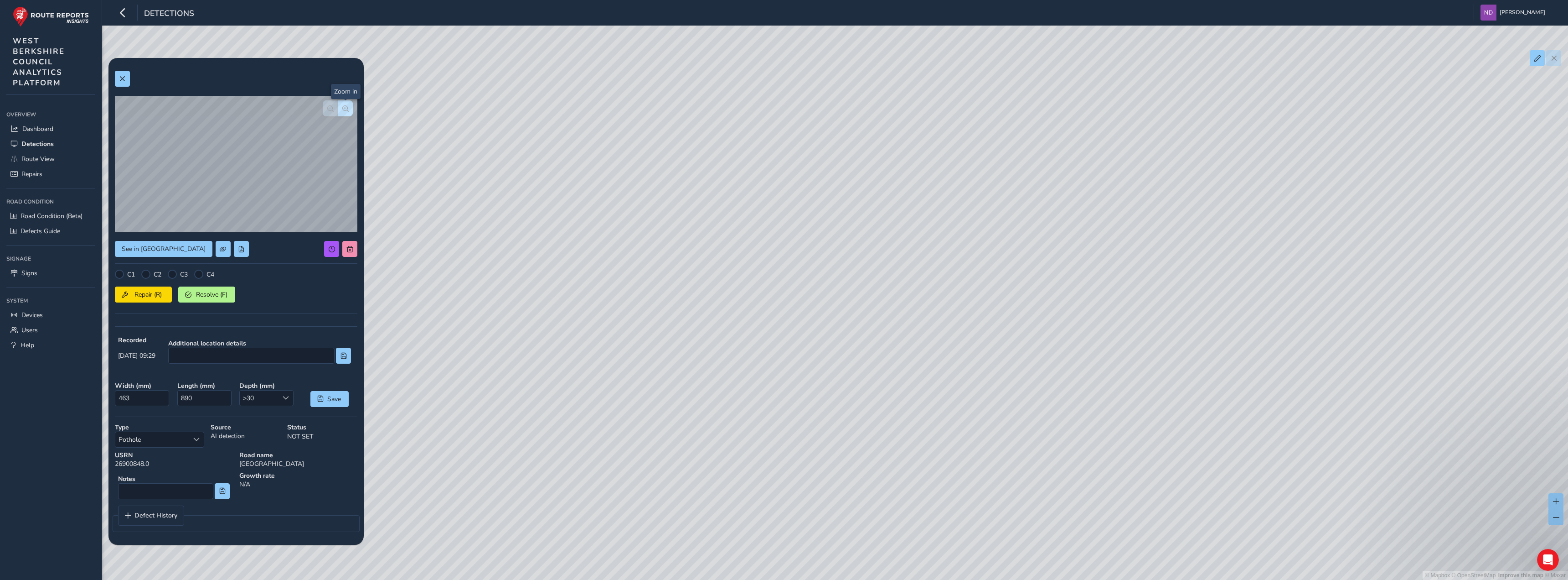
click at [348, 110] on span "button" at bounding box center [345, 108] width 7 height 7
click at [328, 105] on span "button" at bounding box center [330, 108] width 7 height 7
click at [123, 79] on span at bounding box center [122, 79] width 7 height 7
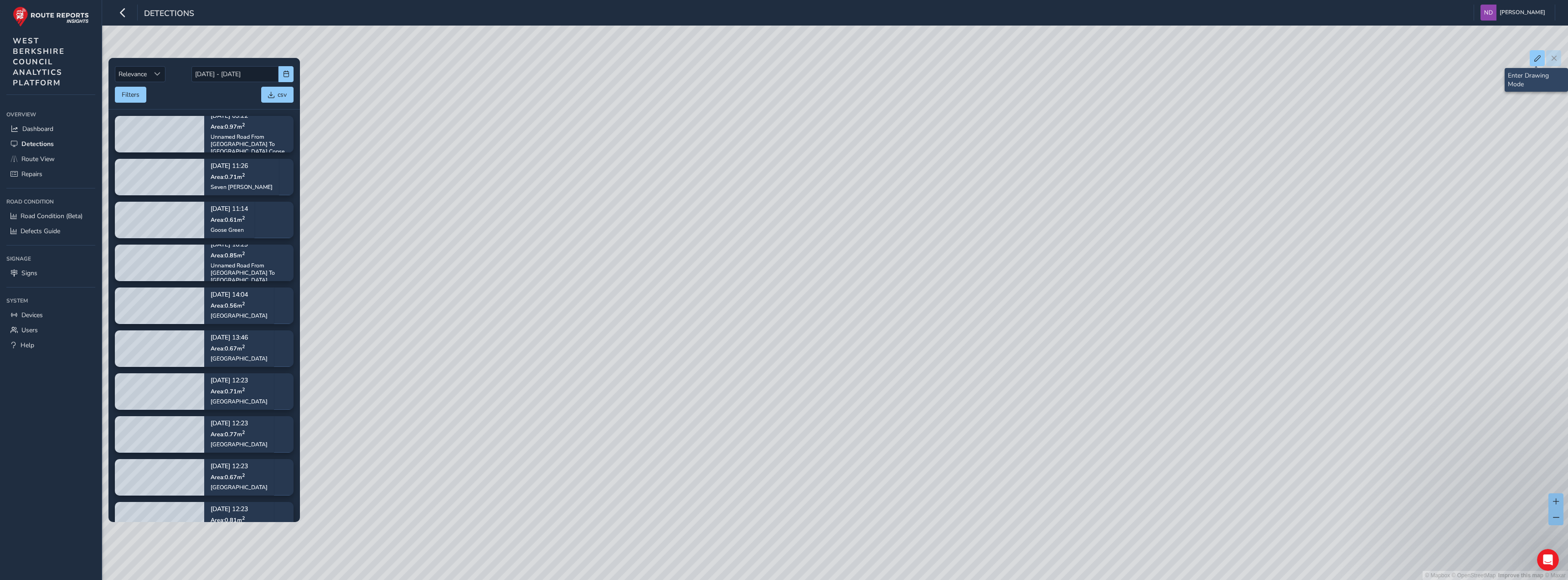
click at [1559, 58] on div at bounding box center [1545, 58] width 31 height 16
click at [1528, 14] on span "[PERSON_NAME]" at bounding box center [1523, 12] width 45 height 16
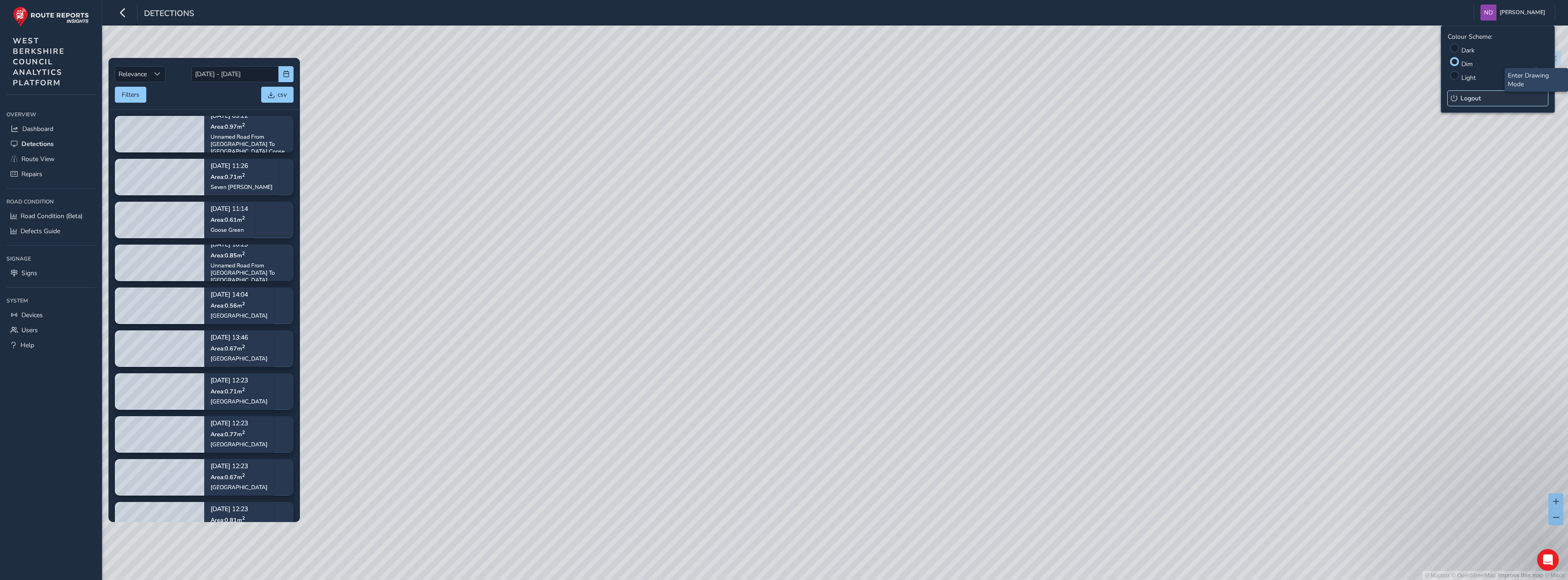
click at [1458, 98] on button "Logout" at bounding box center [1498, 98] width 100 height 15
